Goal: Task Accomplishment & Management: Use online tool/utility

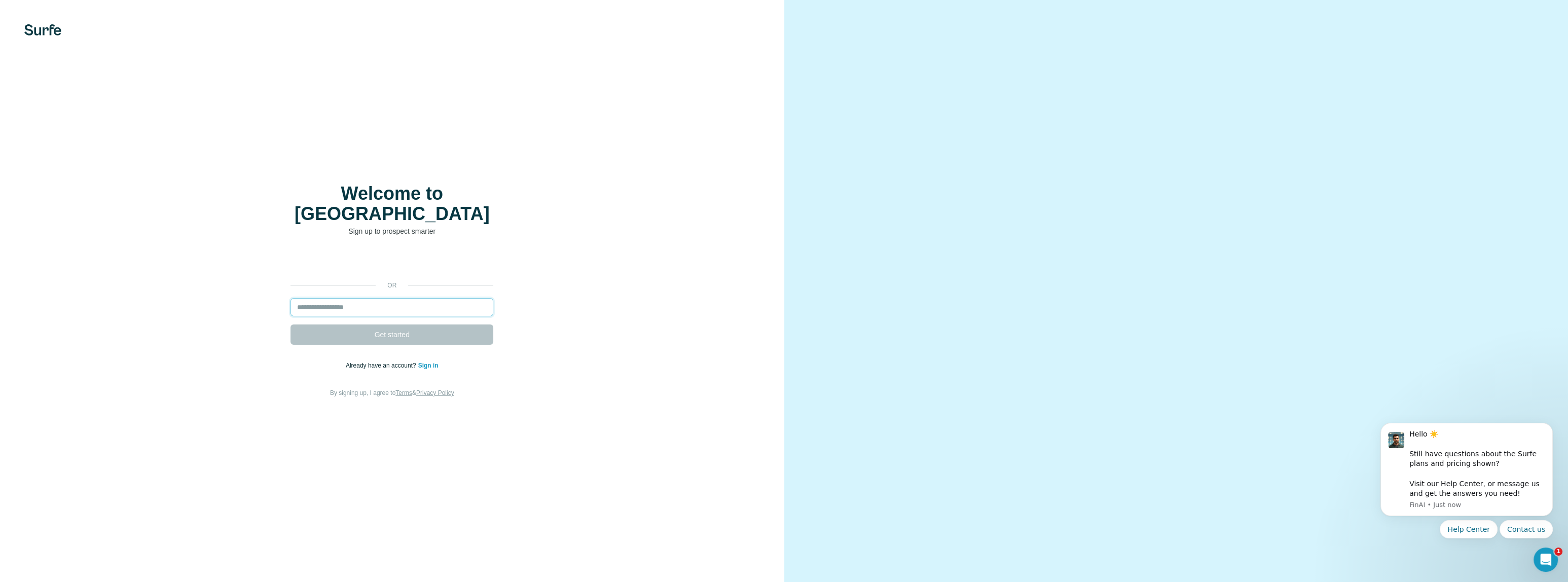
click at [313, 298] on input "email" at bounding box center [391, 307] width 202 height 18
type input "**********"
click at [387, 329] on span "Get started" at bounding box center [391, 334] width 35 height 10
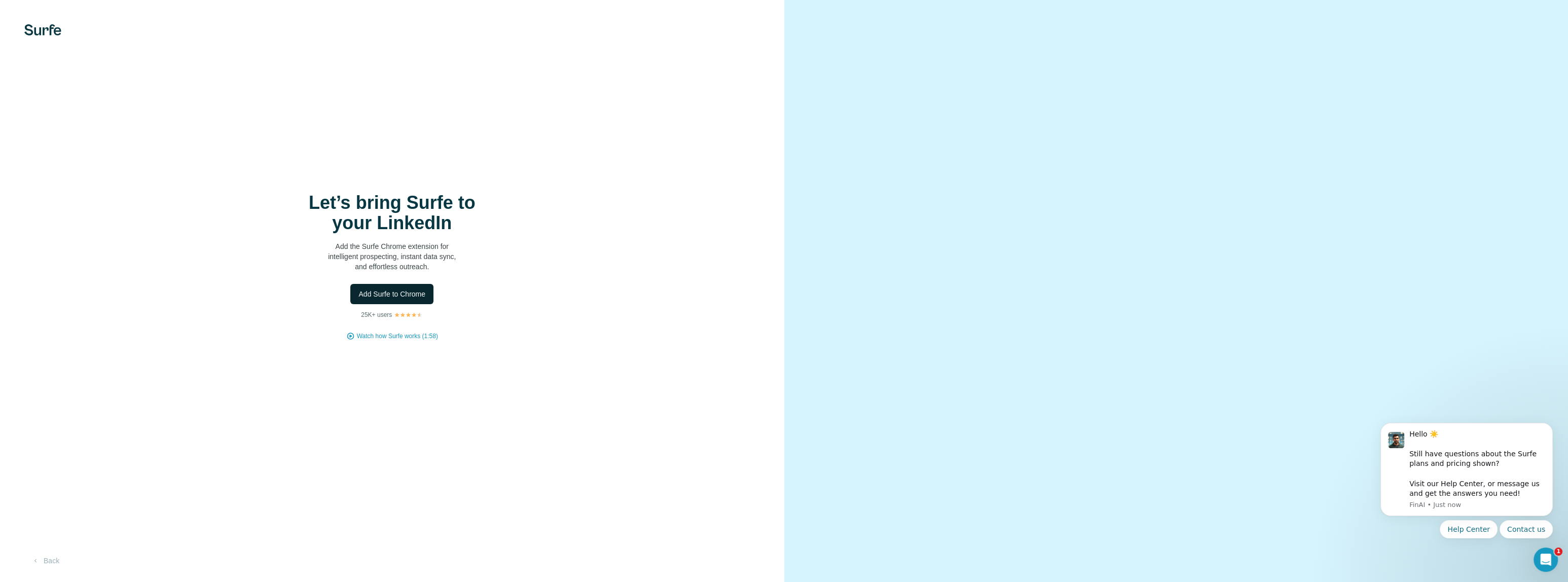
click at [387, 296] on button "Add Surfe to Chrome" at bounding box center [391, 294] width 83 height 20
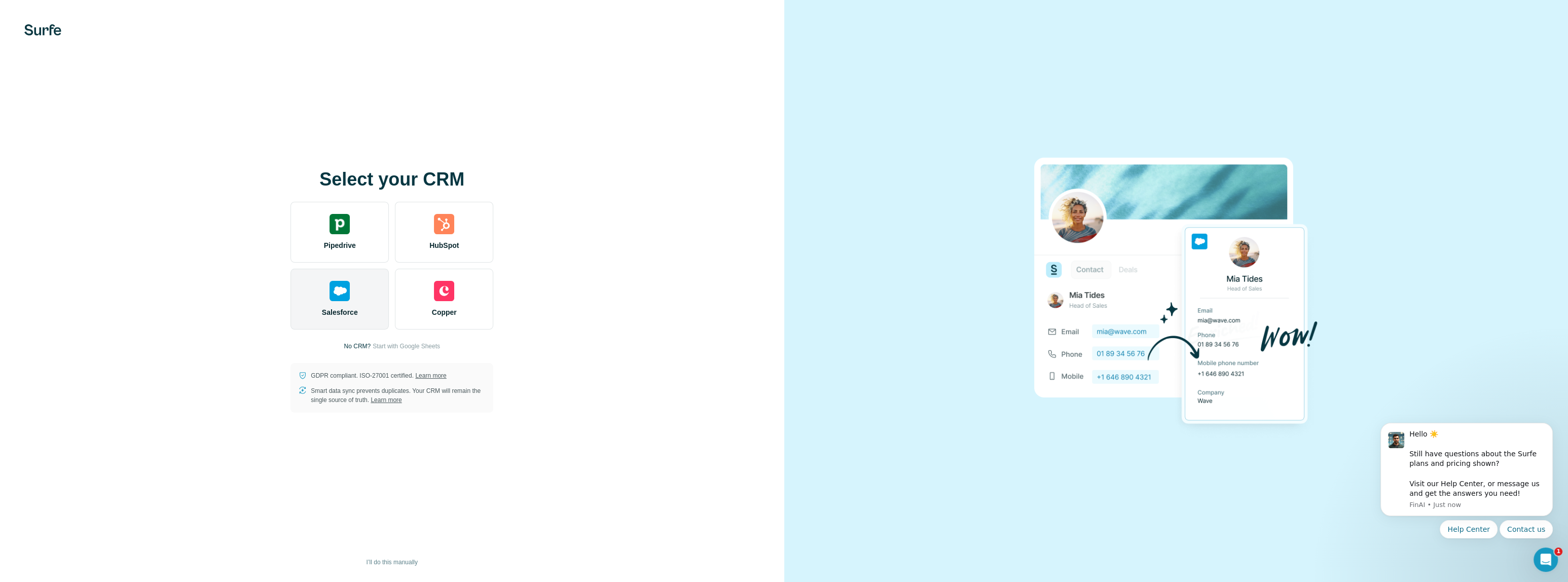
click at [337, 295] on img at bounding box center [339, 290] width 20 height 20
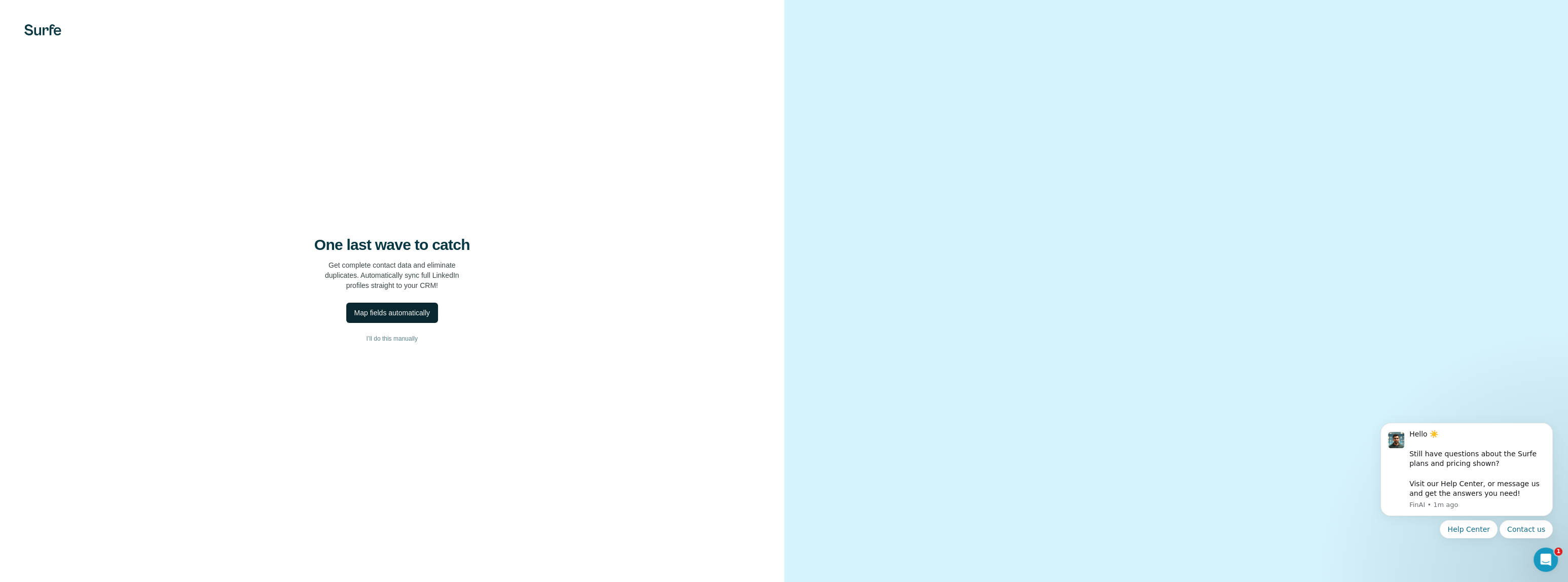
click at [415, 316] on div "Map fields automatically" at bounding box center [391, 313] width 76 height 10
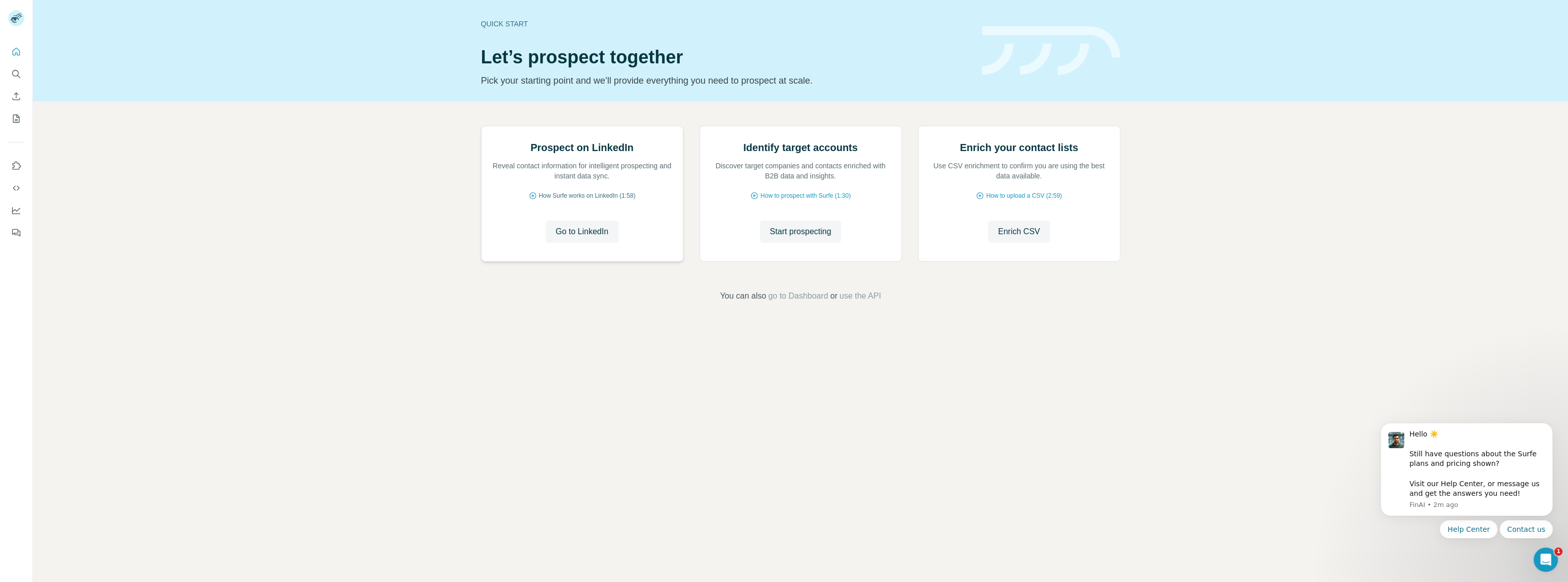
click at [622, 200] on span "How Surfe works on LinkedIn (1:58)" at bounding box center [586, 196] width 97 height 9
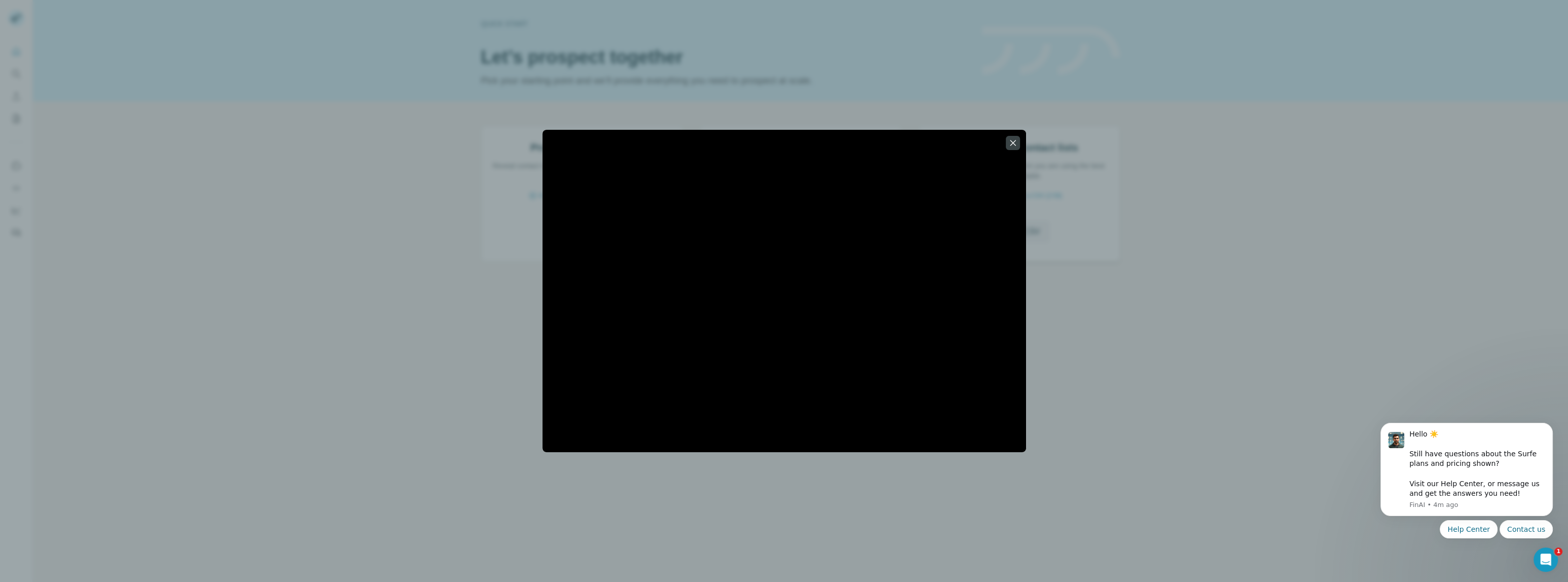
click at [1008, 148] on icon "button" at bounding box center [1013, 143] width 10 height 10
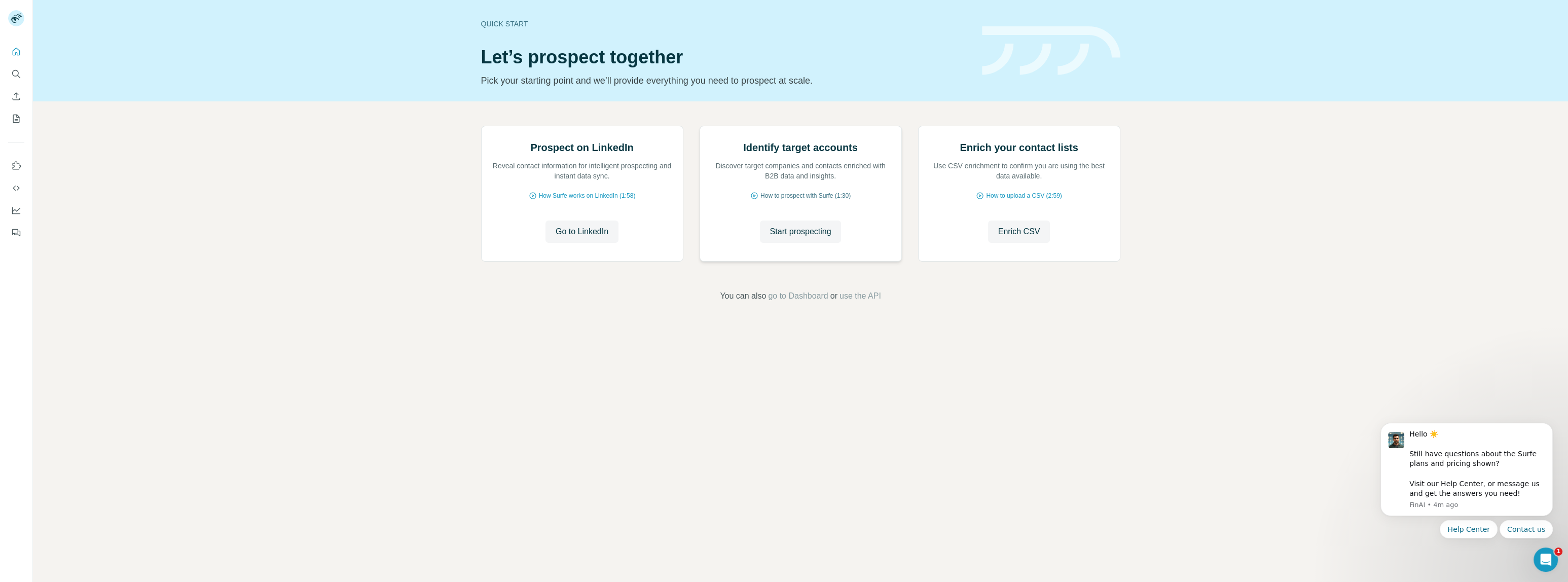
click at [812, 200] on span "How to prospect with Surfe (1:30)" at bounding box center [805, 196] width 90 height 9
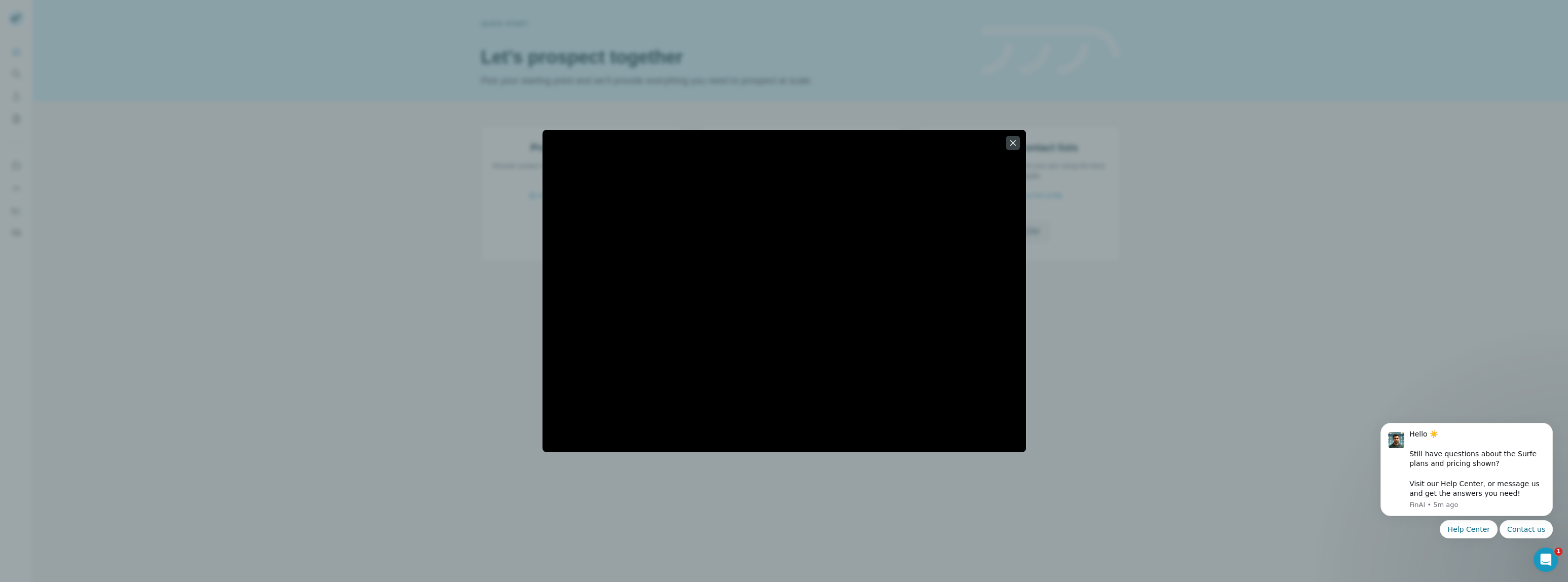
click at [1136, 364] on div at bounding box center [784, 291] width 1568 height 582
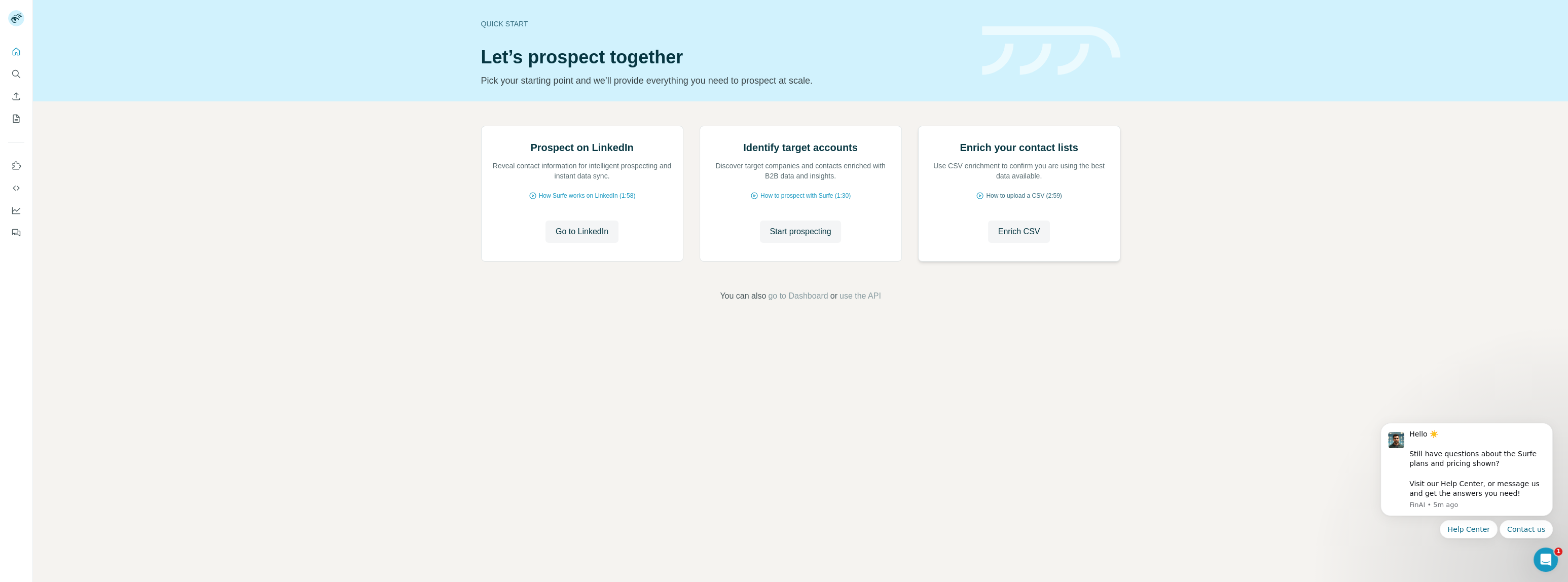
click at [1020, 200] on span "How to upload a CSV (2:59)" at bounding box center [1024, 196] width 76 height 9
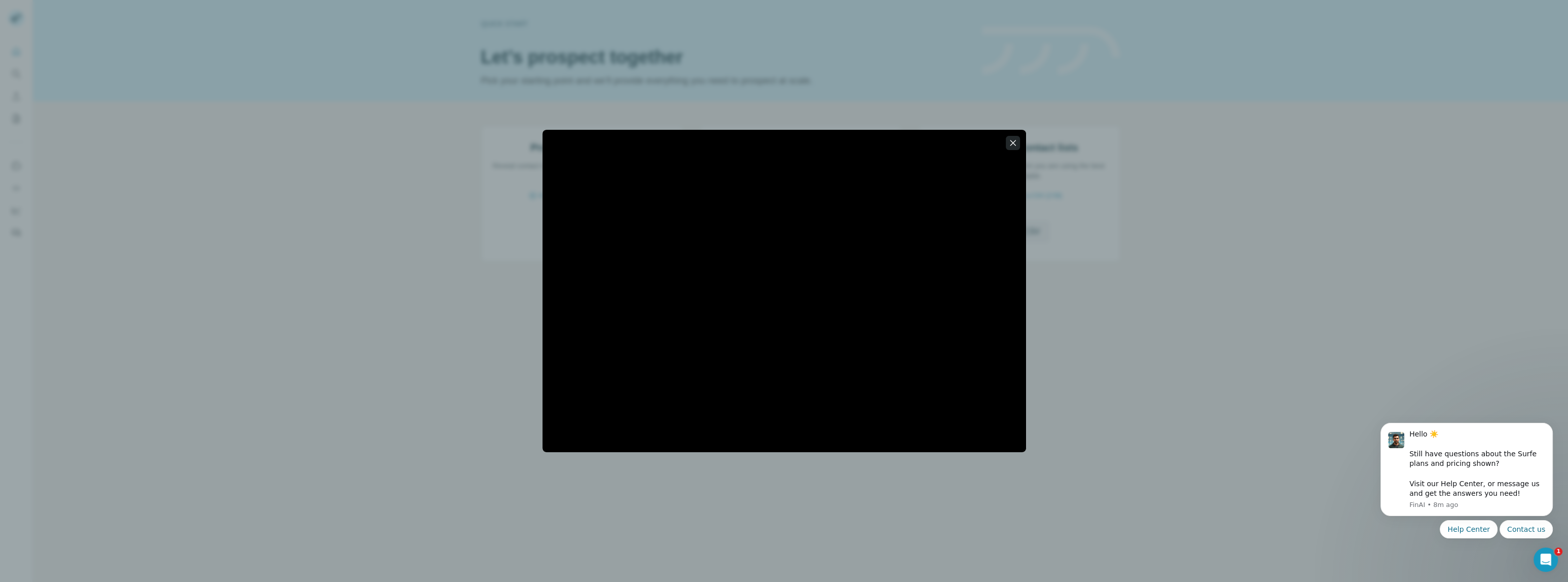
click at [1011, 145] on icon "button" at bounding box center [1012, 142] width 5 height 5
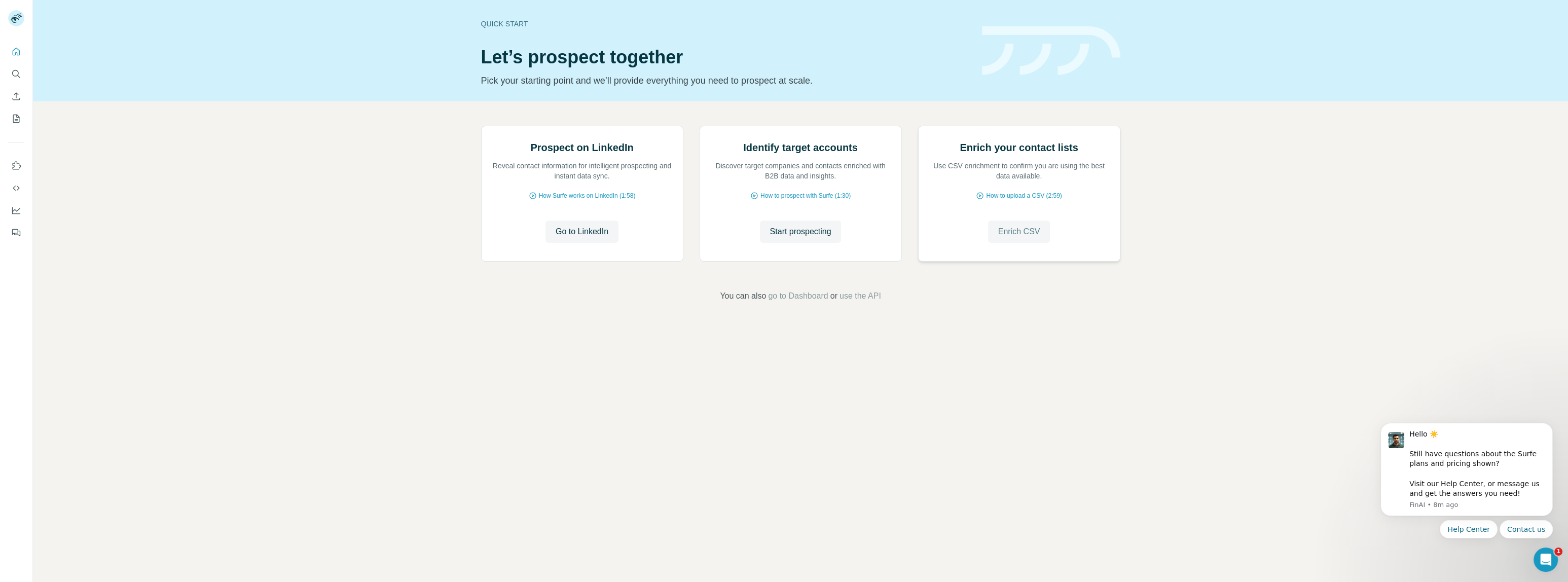
click at [1024, 238] on span "Enrich CSV" at bounding box center [1019, 232] width 42 height 12
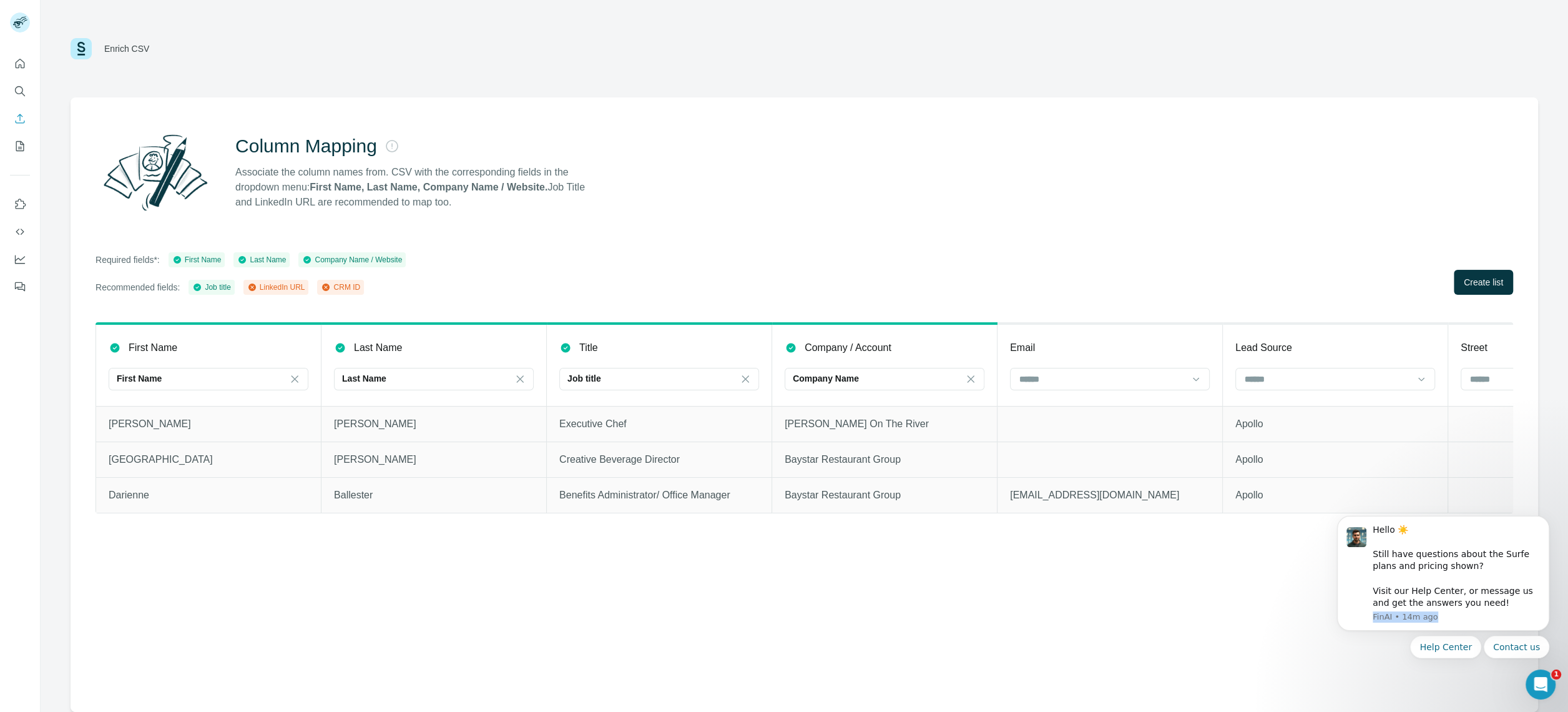
click at [1342, 632] on div "Hello ☀️ ​ Still have questions about the Surfe plans and pricing shown? ​ Visi…" at bounding box center [1443, 586] width 212 height 142
drag, startPoint x: 23, startPoint y: 157, endPoint x: 1193, endPoint y: 613, distance: 1255.7
click at [1193, 613] on div "Column Mapping Associate the column names from. CSV with the corresponding fiel…" at bounding box center [803, 404] width 1467 height 614
click at [1478, 284] on span "Create list" at bounding box center [1483, 283] width 40 height 13
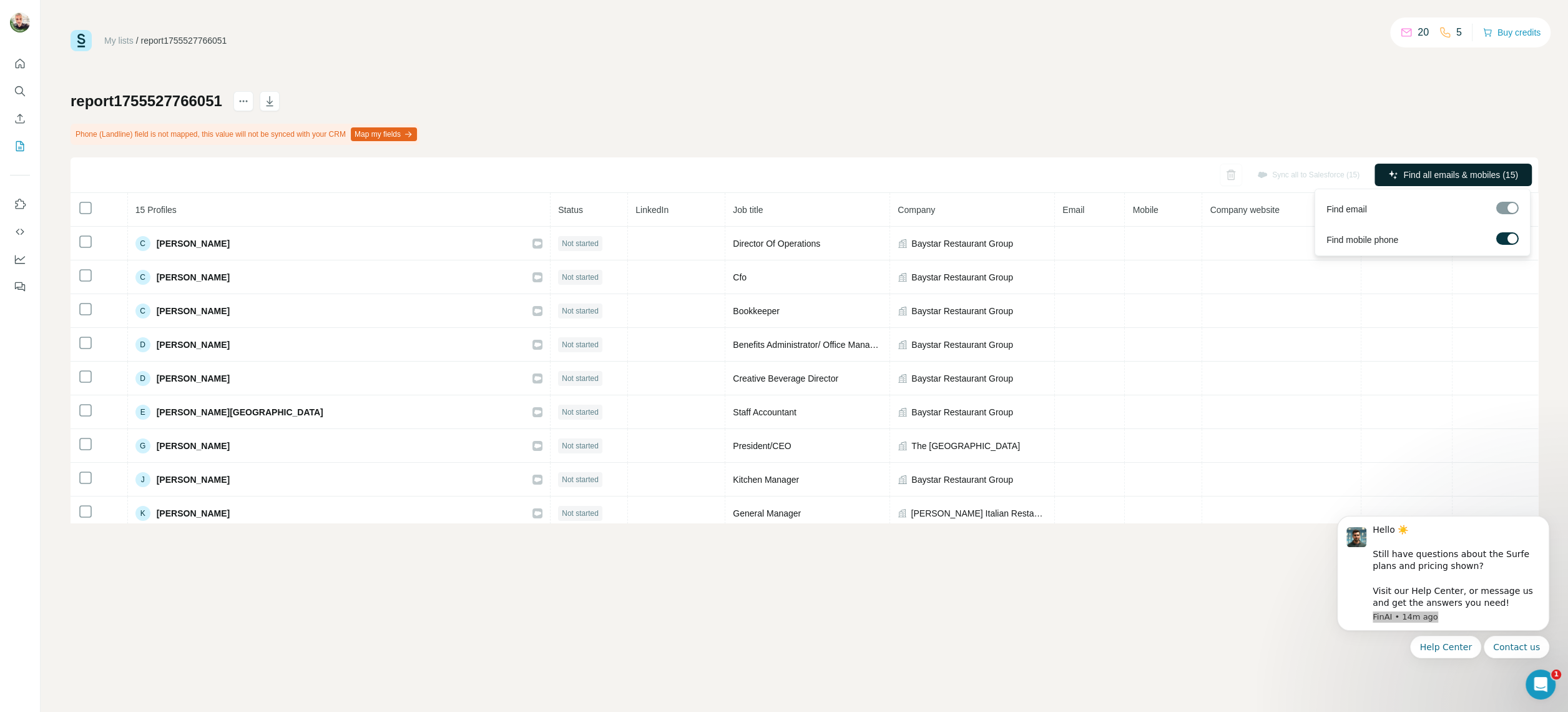
click at [1449, 163] on button "Find all emails & mobiles (15)" at bounding box center [1453, 175] width 157 height 22
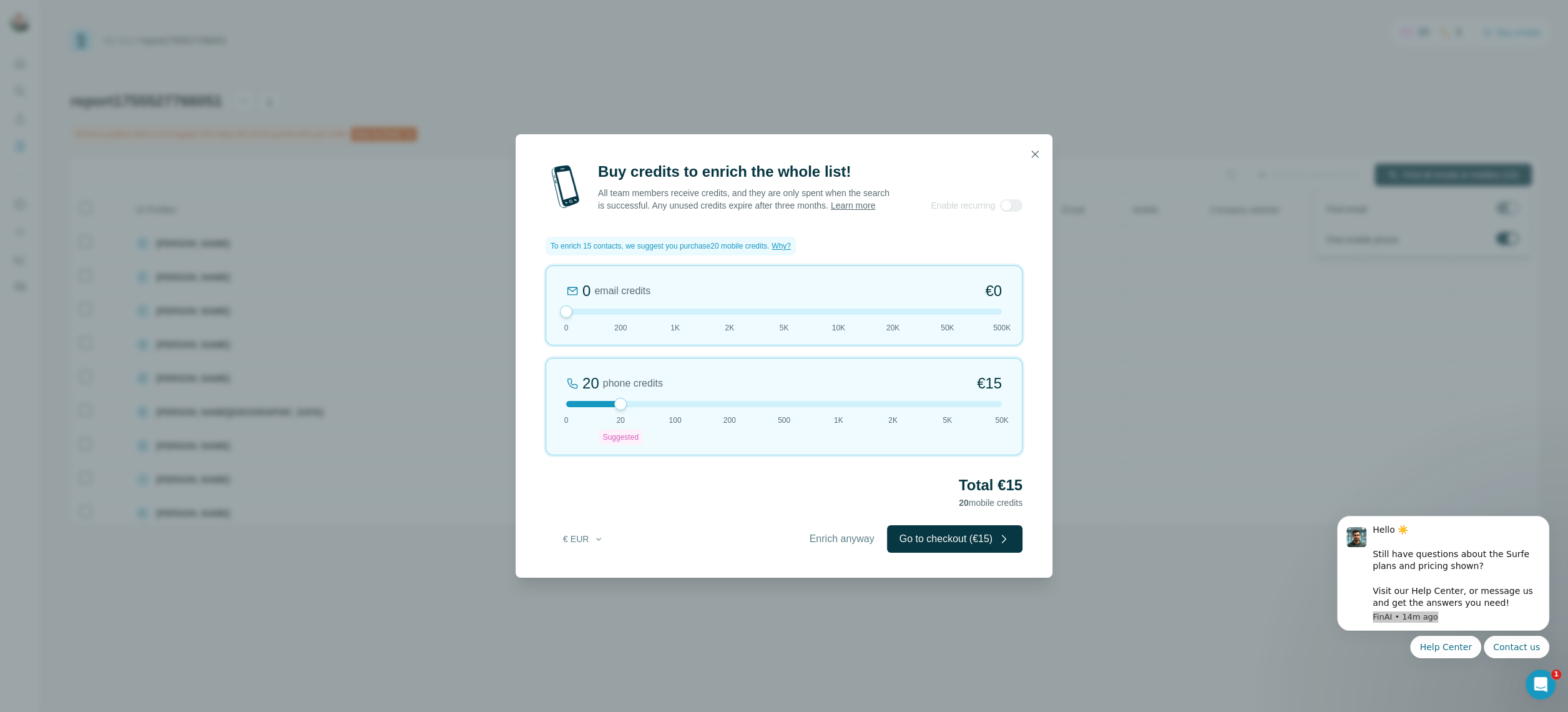
click at [862, 542] on span "Enrich anyway" at bounding box center [842, 538] width 65 height 15
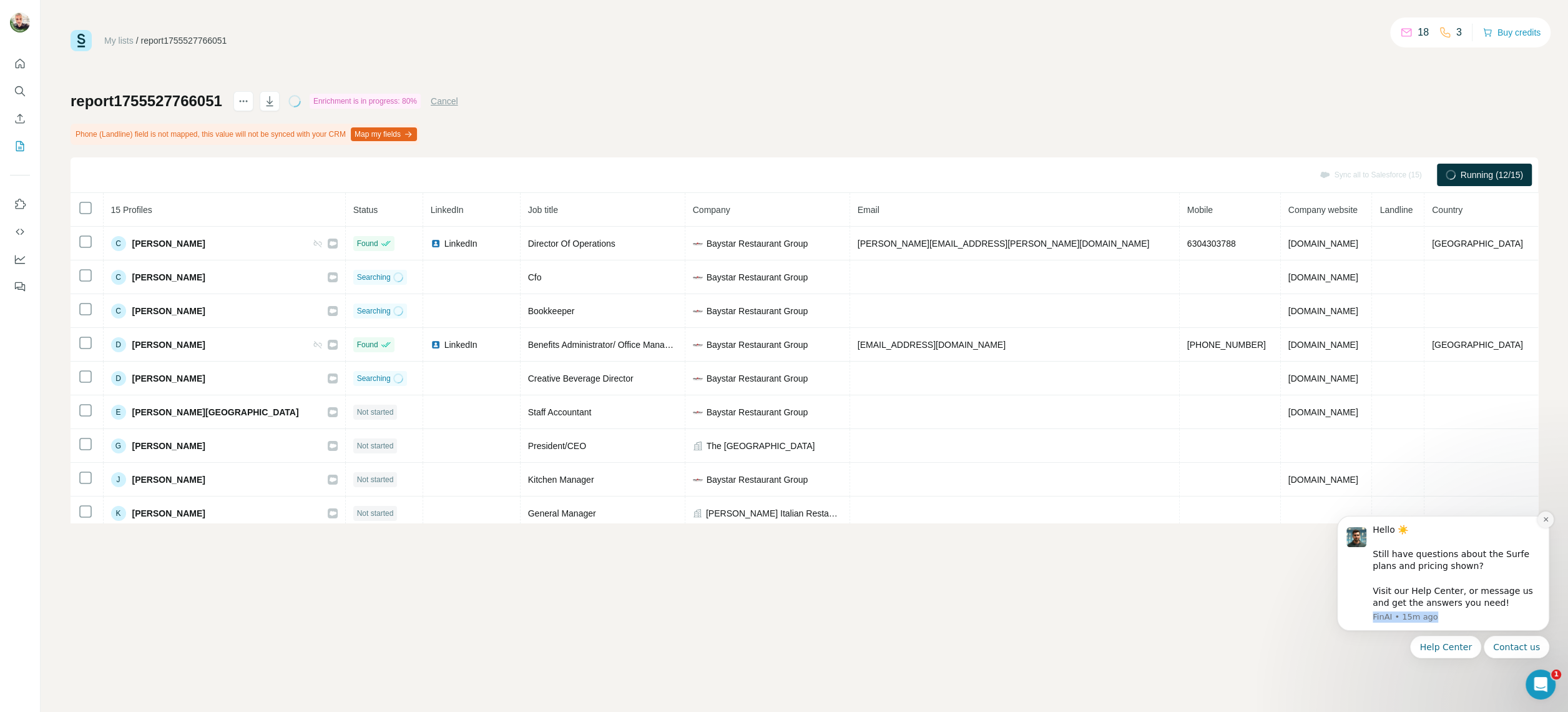
click at [1549, 523] on button "Dismiss notification" at bounding box center [1546, 520] width 17 height 17
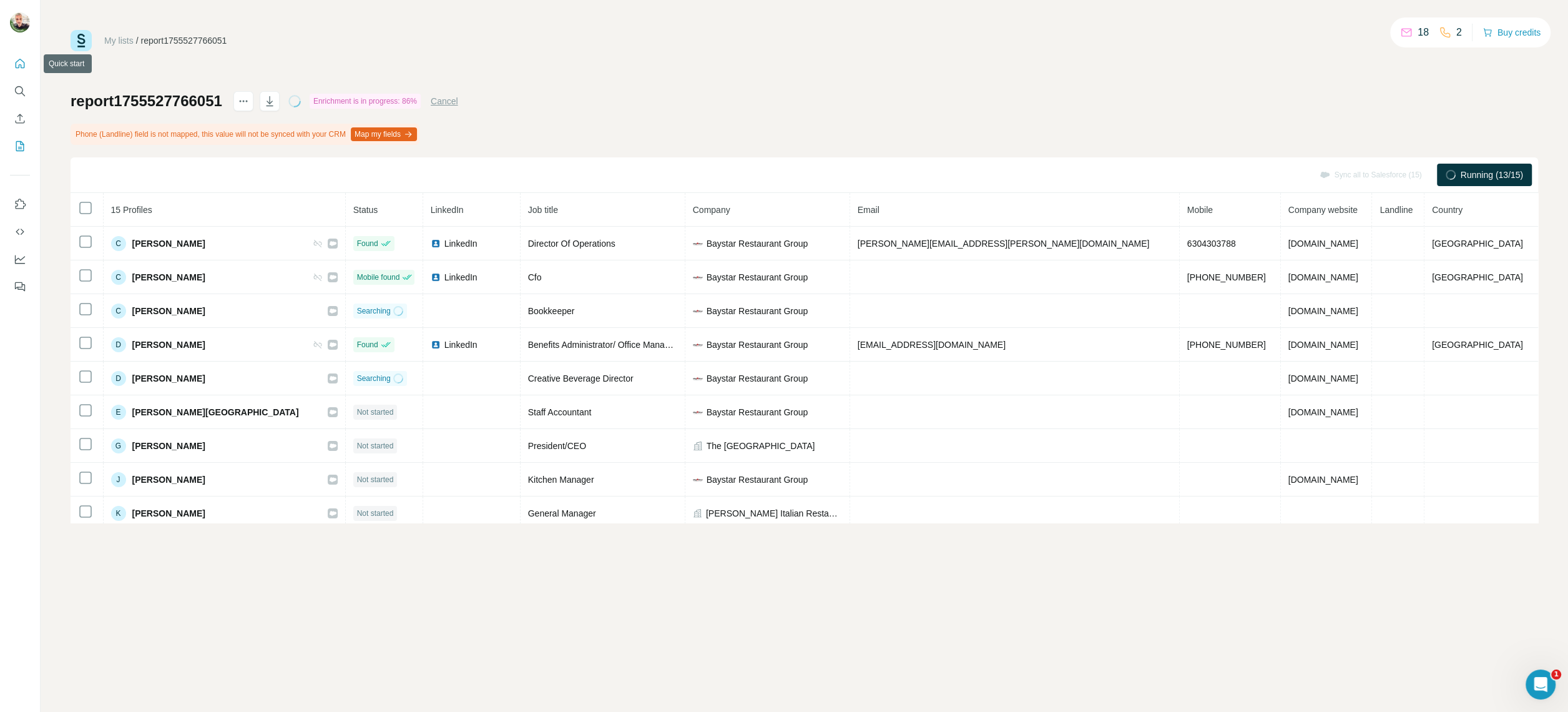
click at [14, 58] on icon "Quick start" at bounding box center [20, 64] width 13 height 13
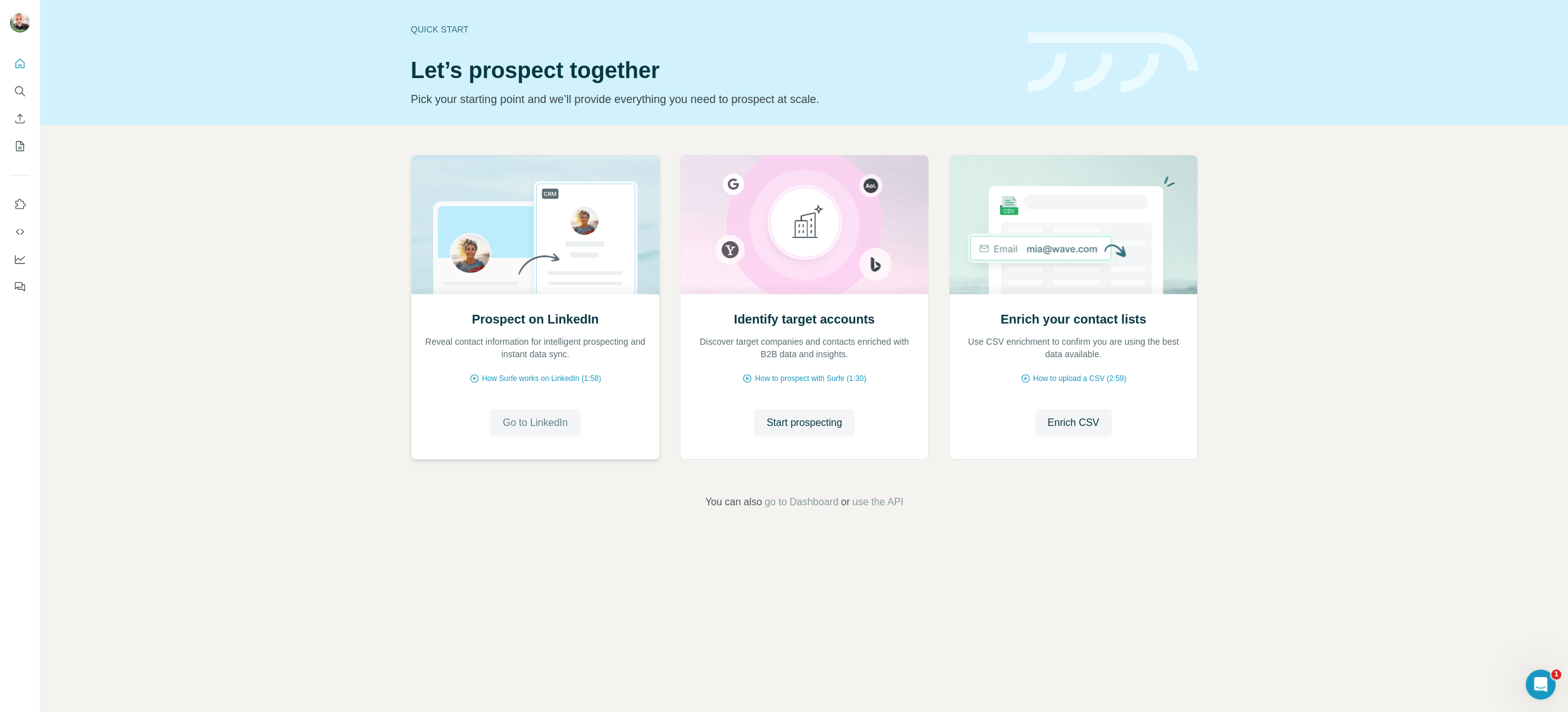
click at [554, 427] on span "Go to LinkedIn" at bounding box center [535, 422] width 65 height 15
